Goal: Information Seeking & Learning: Learn about a topic

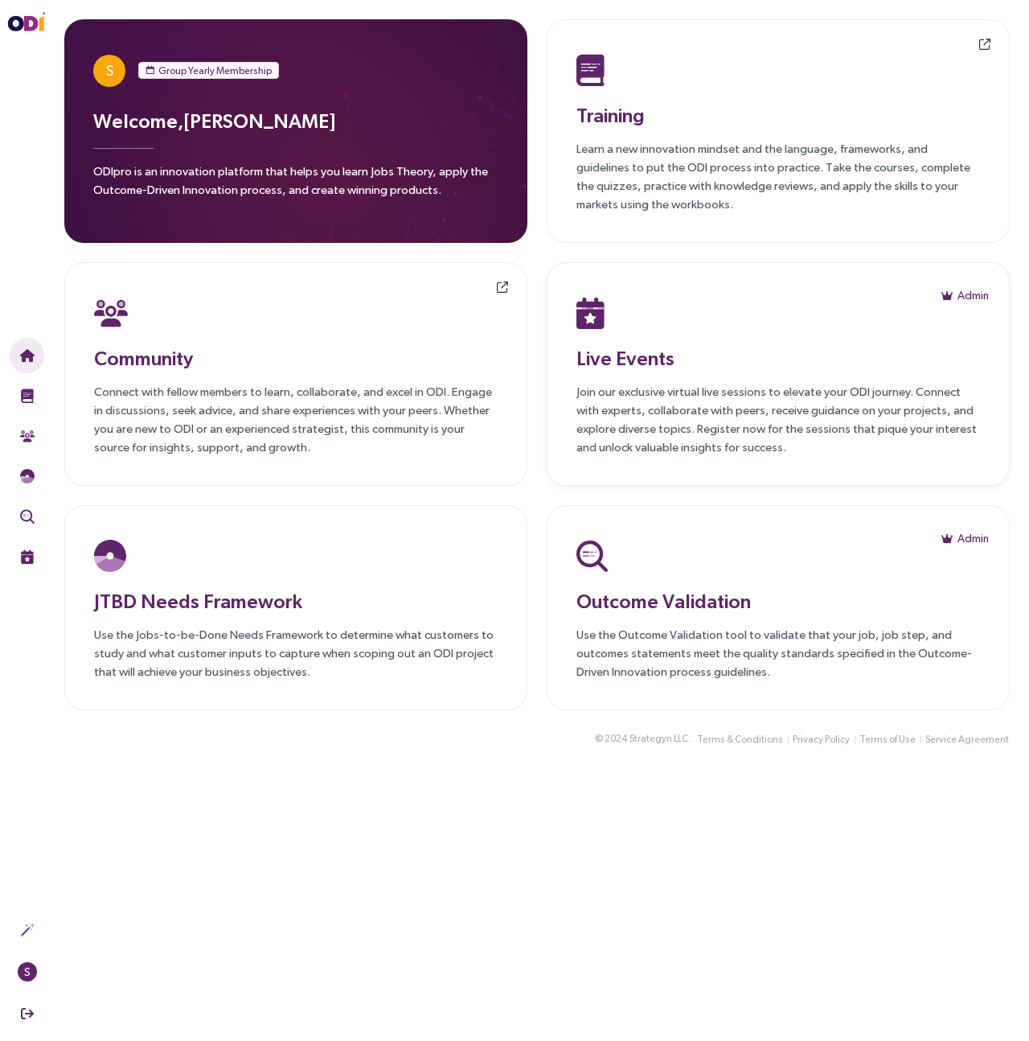
click at [612, 351] on h3 "Live Events" at bounding box center [779, 357] width 404 height 29
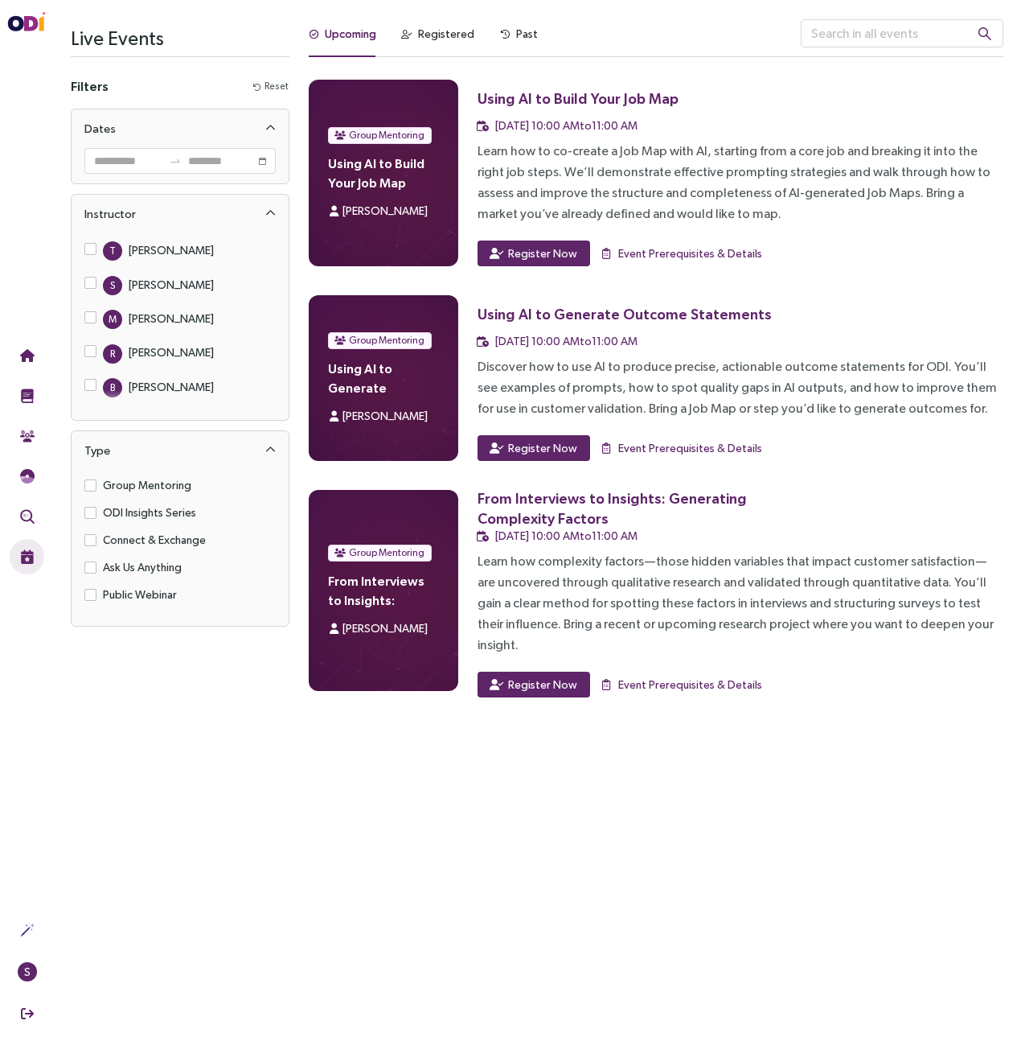
drag, startPoint x: 565, startPoint y: 881, endPoint x: 581, endPoint y: 345, distance: 536.6
click at [565, 661] on main "Live Events Filters Reset Dates Instructor T [PERSON_NAME] S [PERSON_NAME] M [P…" at bounding box center [537, 520] width 984 height 1041
click at [510, 39] on div "Past" at bounding box center [519, 34] width 38 height 18
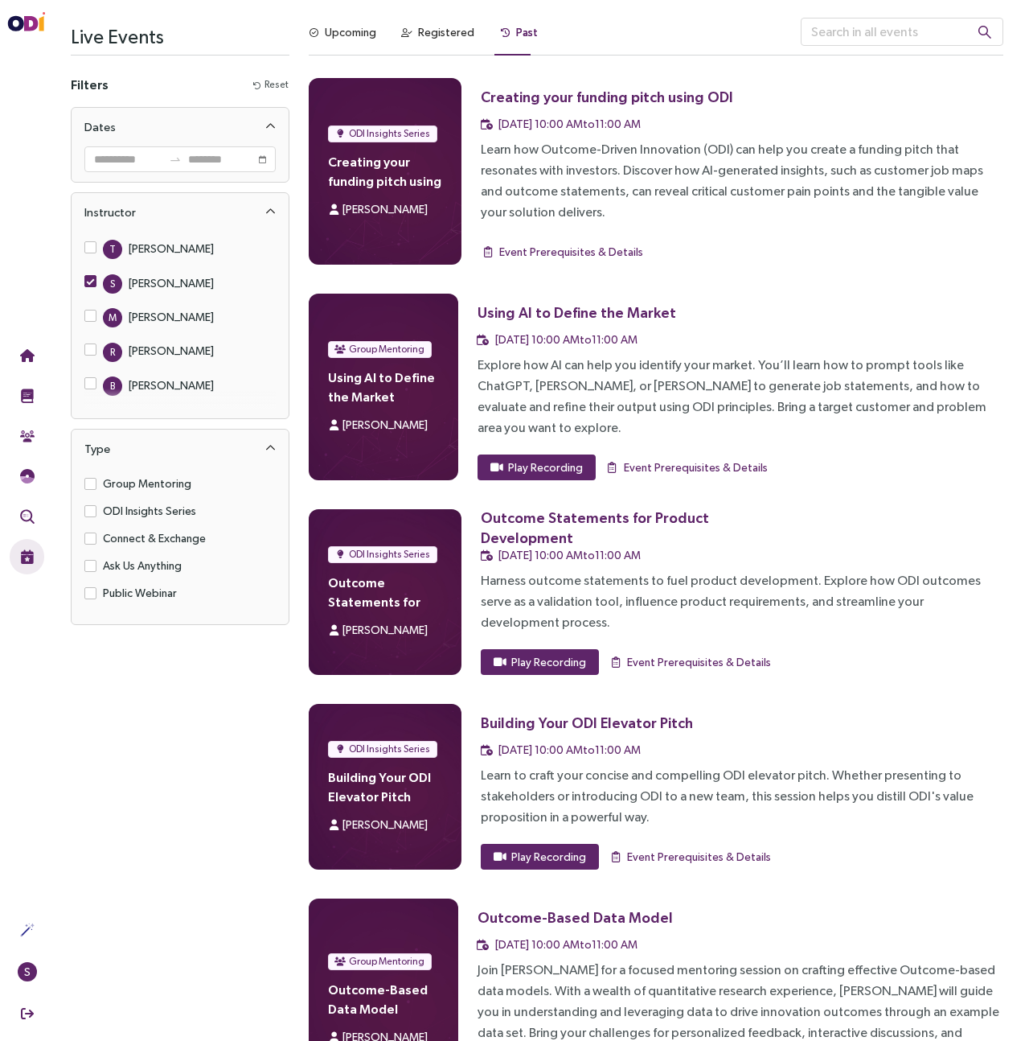
scroll to position [6, 0]
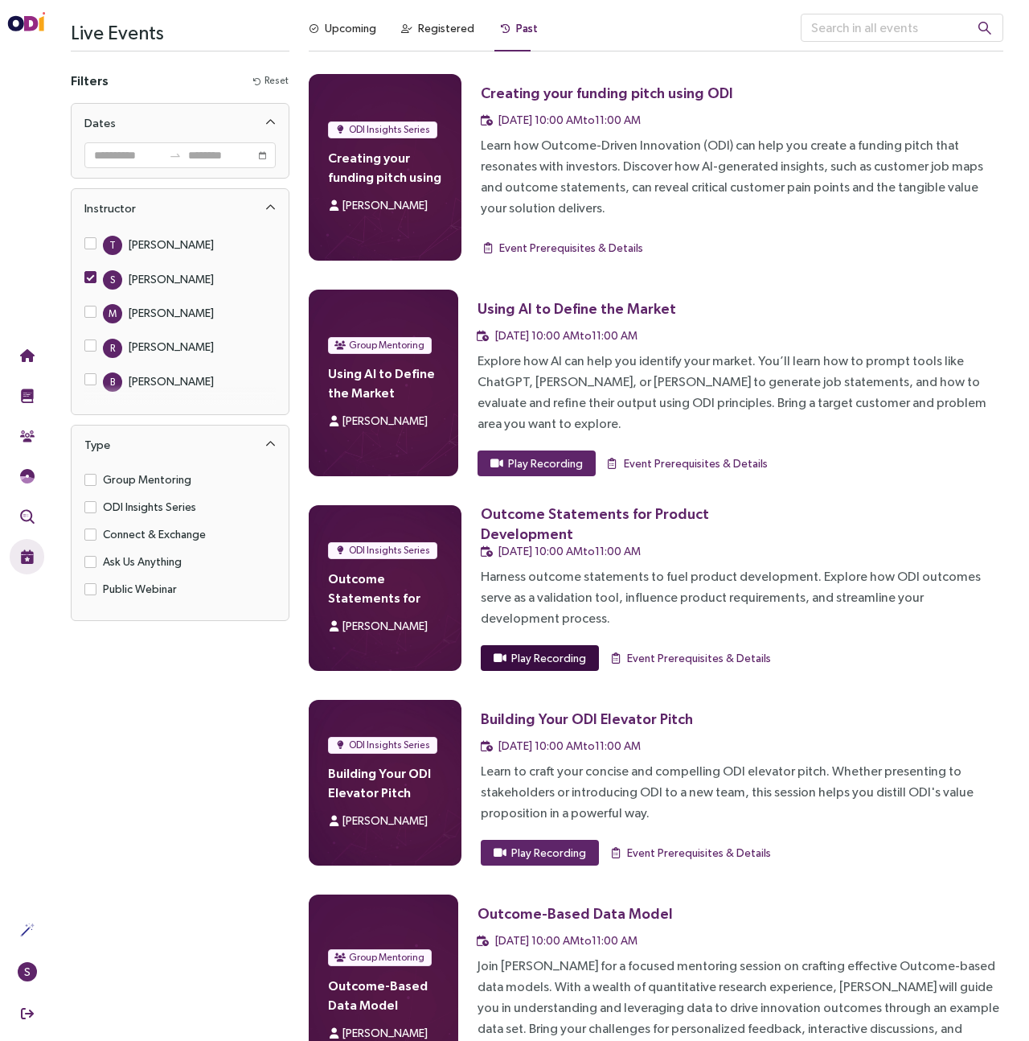
click at [540, 649] on span "Play Recording" at bounding box center [548, 658] width 75 height 18
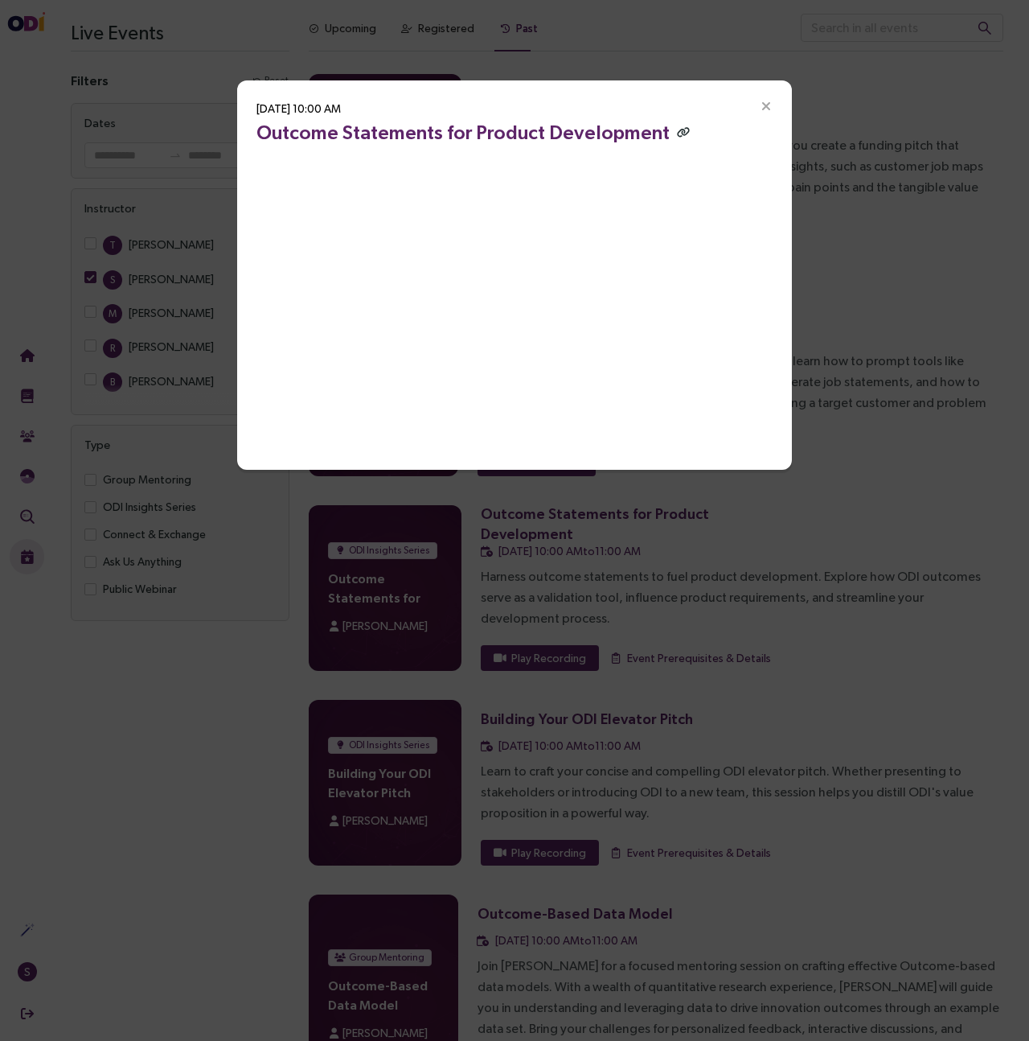
click at [677, 131] on icon "button" at bounding box center [683, 132] width 13 height 10
click at [202, 661] on div "[DATE] 10:00 AM Outcome Statements for Product Development" at bounding box center [514, 520] width 1029 height 1041
click at [44, 661] on div "[DATE] 10:00 AM Outcome Statements for Product Development" at bounding box center [514, 520] width 1029 height 1041
click at [774, 105] on span "Close" at bounding box center [766, 105] width 51 height 51
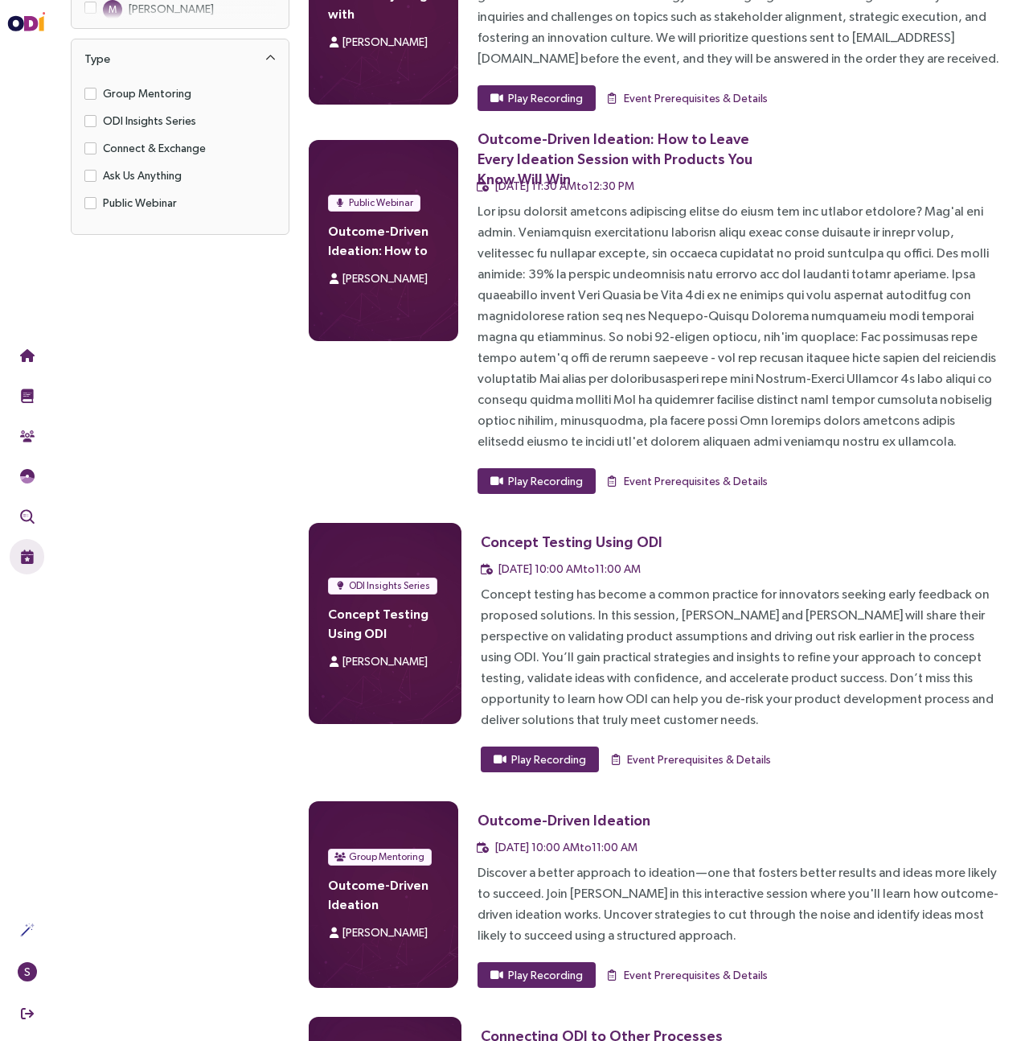
scroll to position [0, 0]
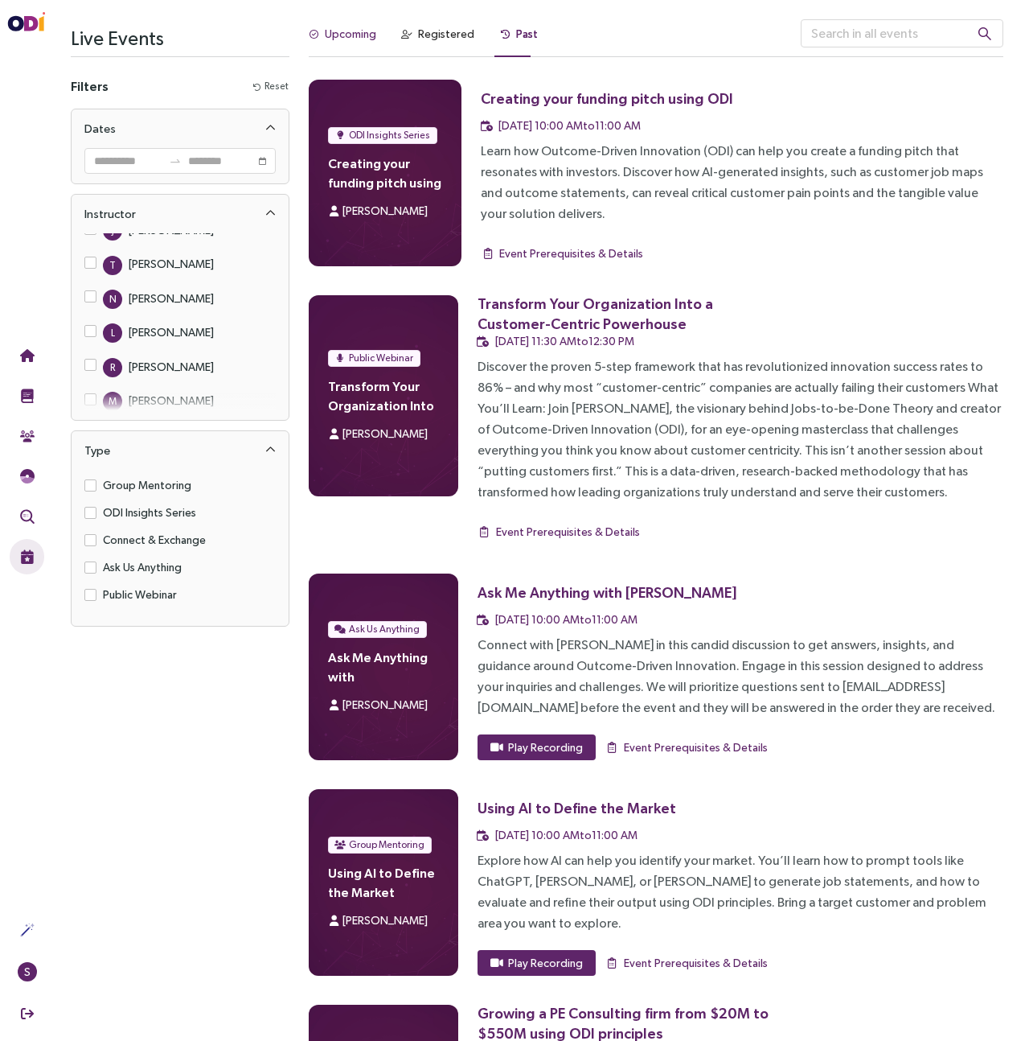
click at [346, 28] on div "Upcoming" at bounding box center [350, 34] width 51 height 18
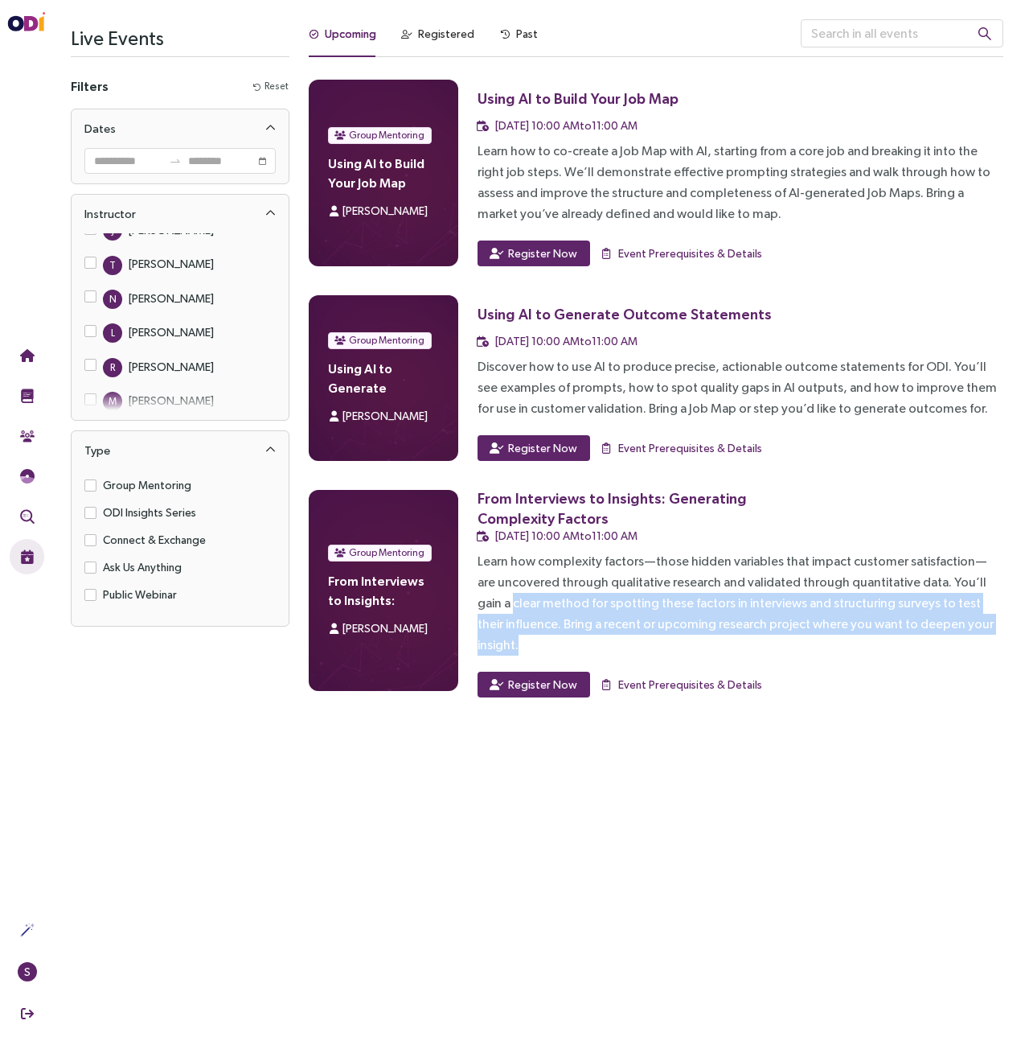
drag, startPoint x: 987, startPoint y: 625, endPoint x: 473, endPoint y: 593, distance: 515.6
click at [473, 593] on div "Group Mentoring From Interviews to Insights: Generating Complexity Factors [PER…" at bounding box center [656, 593] width 695 height 207
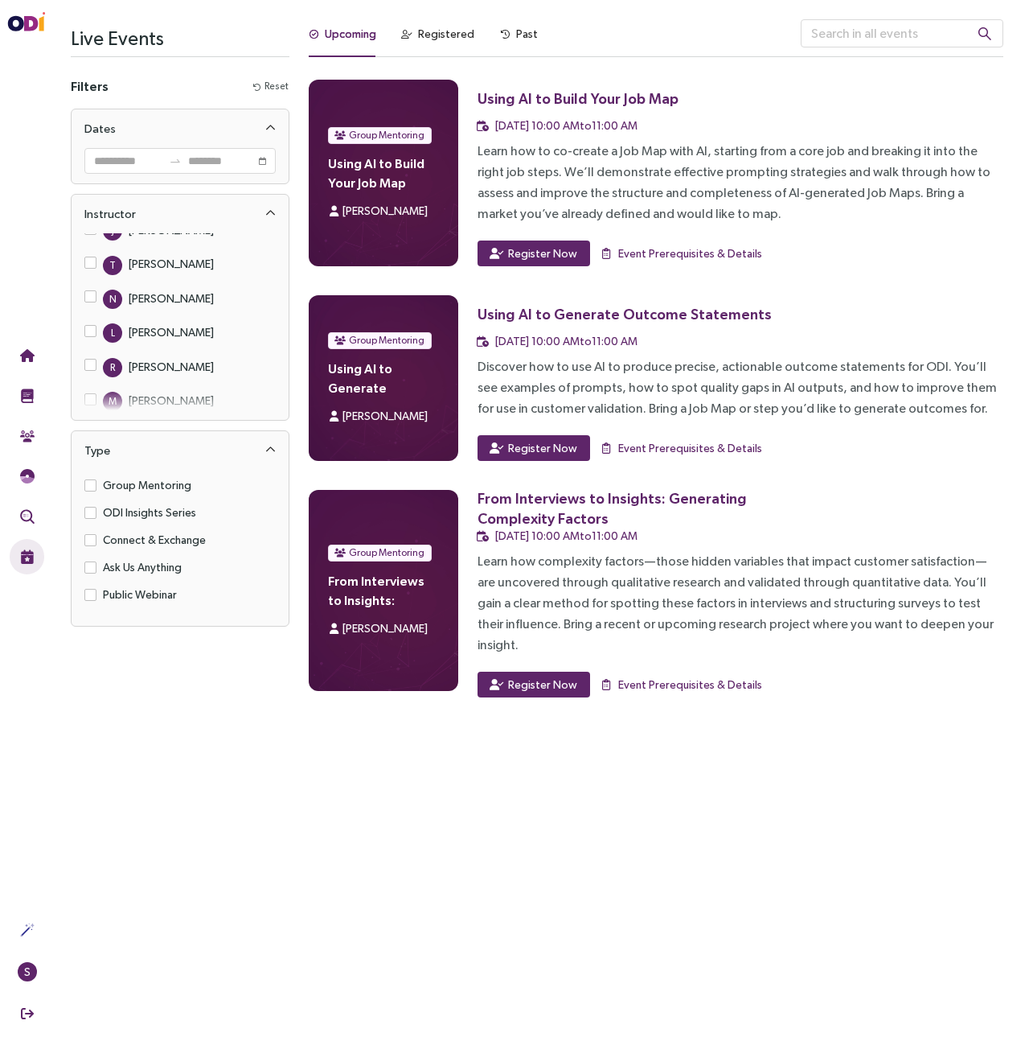
drag, startPoint x: 473, startPoint y: 584, endPoint x: 469, endPoint y: 576, distance: 9.0
click at [469, 576] on div "Group Mentoring From Interviews to Insights: Generating Complexity Factors [PER…" at bounding box center [656, 593] width 695 height 207
click at [609, 661] on main "Live Events Filters Reset Dates Instructor T [PERSON_NAME] S [PERSON_NAME] M [P…" at bounding box center [537, 520] width 984 height 1041
